Goal: Transaction & Acquisition: Purchase product/service

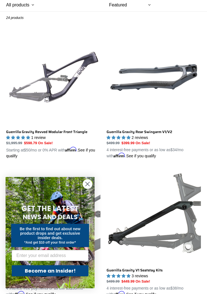
scroll to position [98, 0]
click at [90, 189] on circle "Close dialog" at bounding box center [87, 184] width 9 height 9
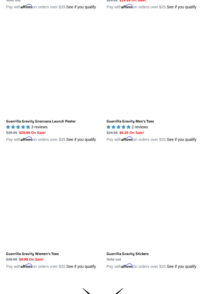
scroll to position [1469, 0]
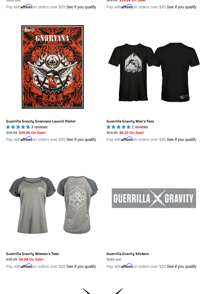
click at [156, 104] on link "Guerrilla Gravity Men's Tees" at bounding box center [154, 81] width 94 height 123
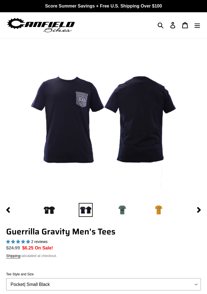
select select "highest-rating"
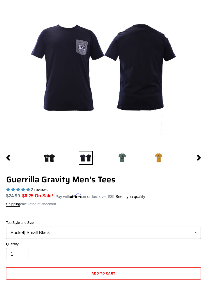
scroll to position [82, 0]
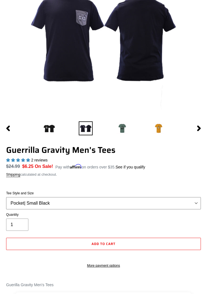
click at [90, 202] on select "Let It Rip | Small Green Let It Rip | Medium Green Megatrail | Small Black Mega…" at bounding box center [103, 203] width 195 height 12
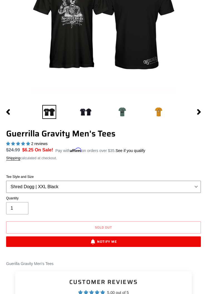
scroll to position [98, 0]
click at [86, 112] on img at bounding box center [86, 112] width 14 height 14
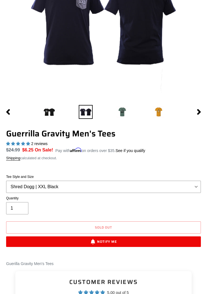
click at [126, 117] on img at bounding box center [122, 112] width 14 height 14
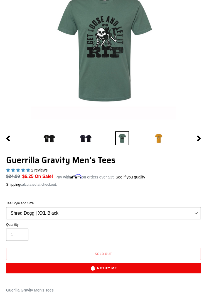
scroll to position [72, 0]
click at [158, 139] on img at bounding box center [159, 138] width 14 height 14
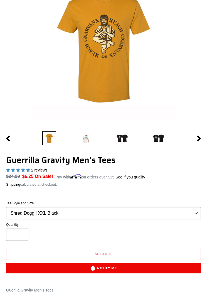
click at [86, 142] on img at bounding box center [86, 138] width 14 height 14
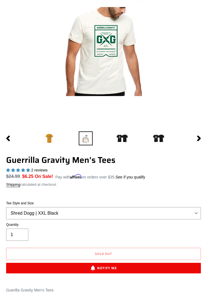
click at [117, 141] on img at bounding box center [122, 138] width 14 height 14
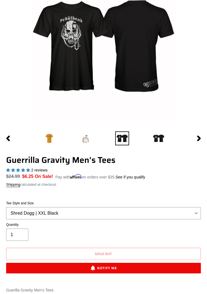
click at [145, 138] on li at bounding box center [158, 138] width 36 height 17
click at [182, 213] on select "Let It Rip | Small Green Let It Rip | Medium Green Megatrail | Small Black Mega…" at bounding box center [103, 213] width 195 height 12
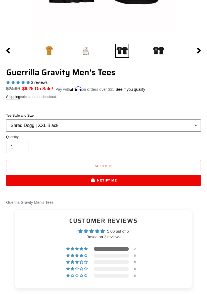
scroll to position [161, 0]
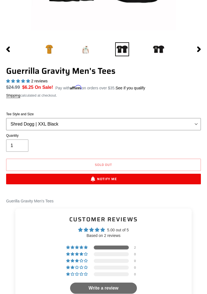
click at [192, 125] on select "Let It Rip | Small Green Let It Rip | Medium Green Megatrail | Small Black Mega…" at bounding box center [103, 124] width 195 height 12
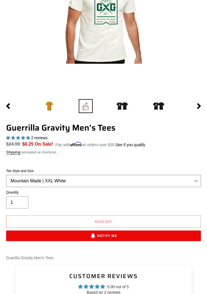
scroll to position [115, 0]
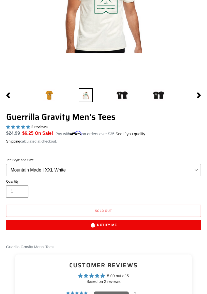
click at [195, 172] on select "Let It Rip | Small Green Let It Rip | Medium Green Megatrail | Small Black Mega…" at bounding box center [103, 170] width 195 height 12
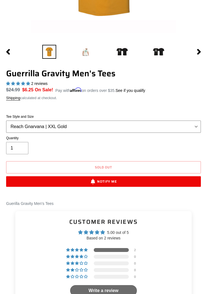
scroll to position [122, 0]
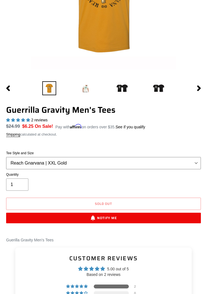
click at [197, 163] on select "Let It Rip | Small Green Let It Rip | Medium Green Megatrail | Small Black Mega…" at bounding box center [103, 163] width 195 height 12
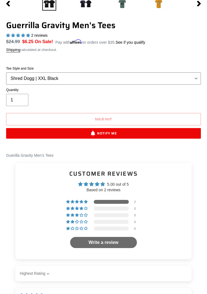
scroll to position [209, 0]
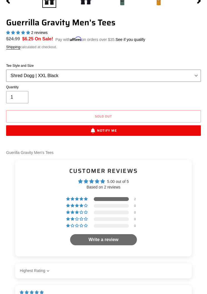
click at [194, 77] on select "Let It Rip | Small Green Let It Rip | Medium Green Megatrail | Small Black Mega…" at bounding box center [103, 76] width 195 height 12
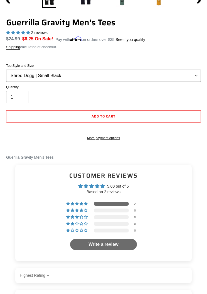
click at [196, 75] on select "Let It Rip | Small Green Let It Rip | Medium Green Megatrail | Small Black Mega…" at bounding box center [103, 76] width 195 height 12
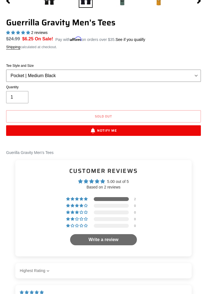
click at [194, 80] on select "Let It Rip | Small Green Let It Rip | Medium Green Megatrail | Small Black Mega…" at bounding box center [103, 76] width 195 height 12
click at [195, 79] on select "Let It Rip | Small Green Let It Rip | Medium Green Megatrail | Small Black Mega…" at bounding box center [103, 76] width 195 height 12
select select "Shred Dogg | Medium Black"
click at [201, 76] on select "Let It Rip | Small Green Let It Rip | Medium Green Megatrail | Small Black Mega…" at bounding box center [103, 76] width 195 height 12
